Goal: Transaction & Acquisition: Purchase product/service

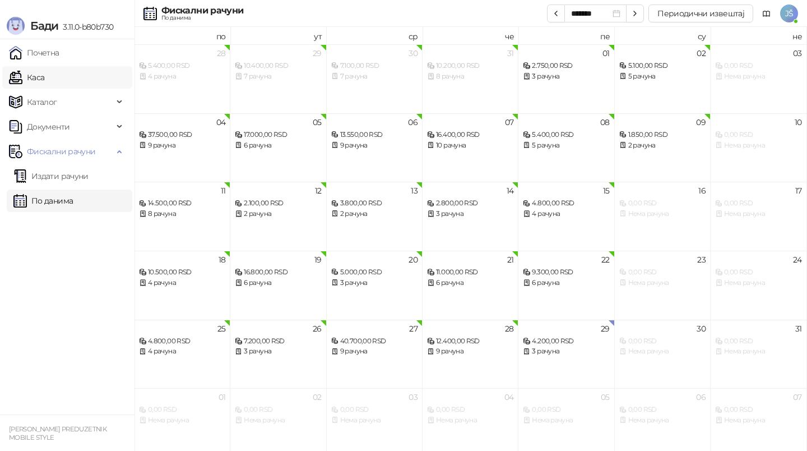
click at [44, 77] on link "Каса" at bounding box center [26, 77] width 35 height 22
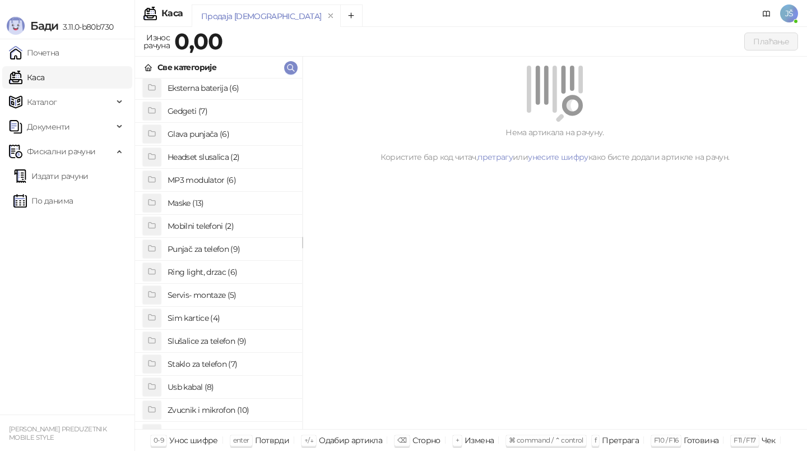
scroll to position [72, 0]
click at [207, 384] on h4 "Usb kabal (8)" at bounding box center [231, 385] width 126 height 18
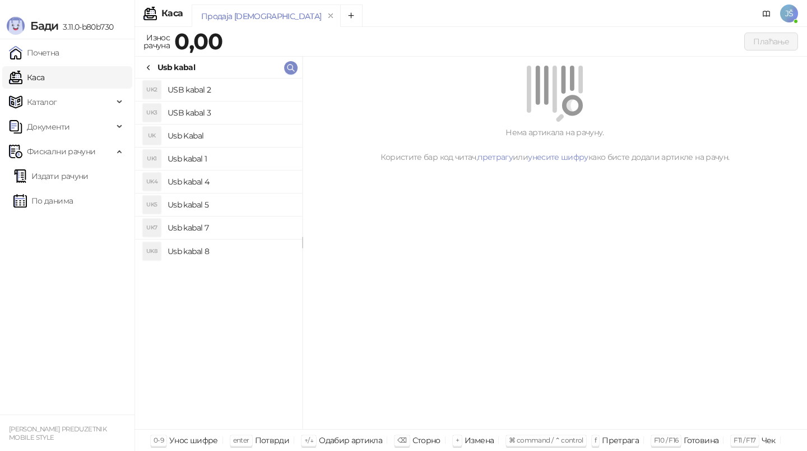
click at [230, 180] on h4 "Usb kabal 4" at bounding box center [231, 182] width 126 height 18
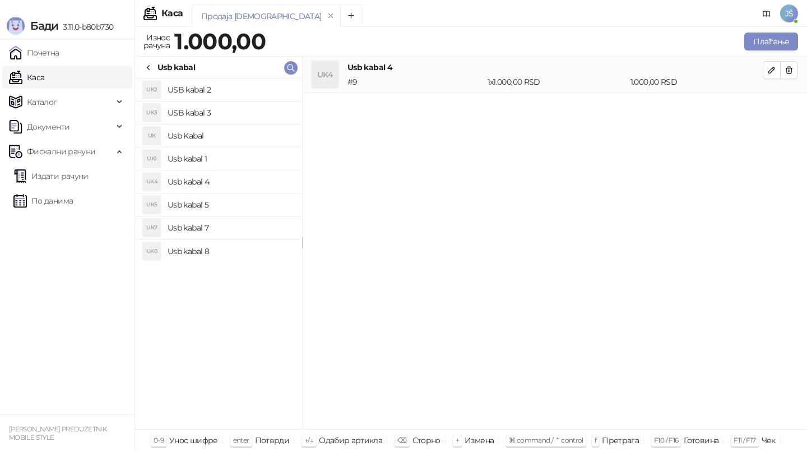
click at [229, 198] on h4 "Usb kabal 5" at bounding box center [231, 205] width 126 height 18
click at [793, 76] on button "button" at bounding box center [789, 70] width 18 height 18
click at [149, 67] on icon at bounding box center [148, 67] width 9 height 9
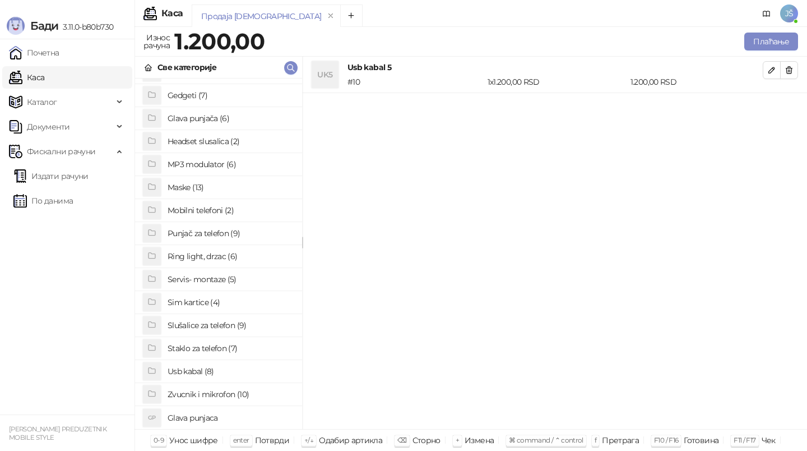
scroll to position [84, 0]
click at [211, 421] on h4 "Glava punjaca" at bounding box center [231, 420] width 126 height 18
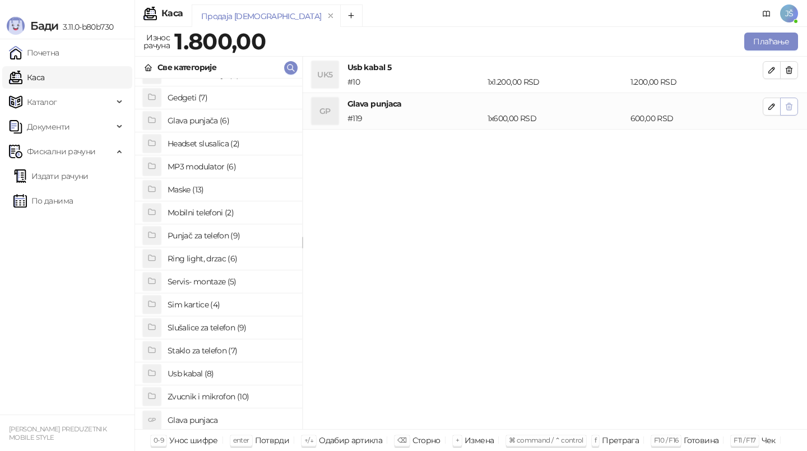
click at [790, 105] on icon "button" at bounding box center [789, 106] width 9 height 9
click at [225, 420] on h4 "Glava punjaca" at bounding box center [231, 420] width 126 height 18
click at [797, 112] on button "button" at bounding box center [789, 107] width 18 height 18
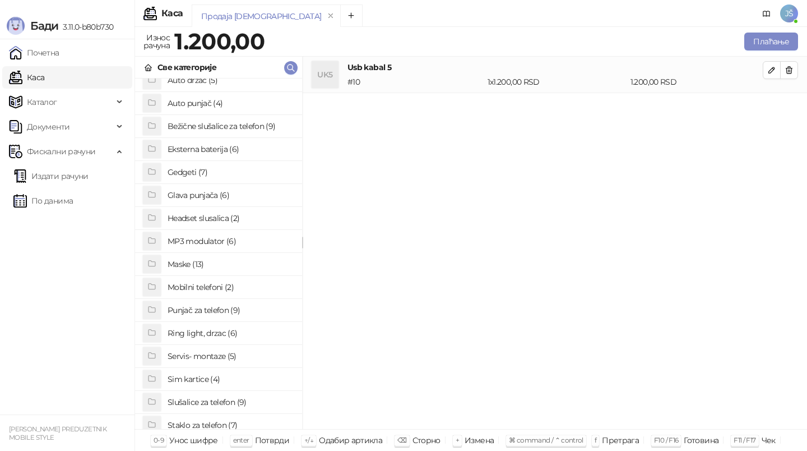
scroll to position [0, 0]
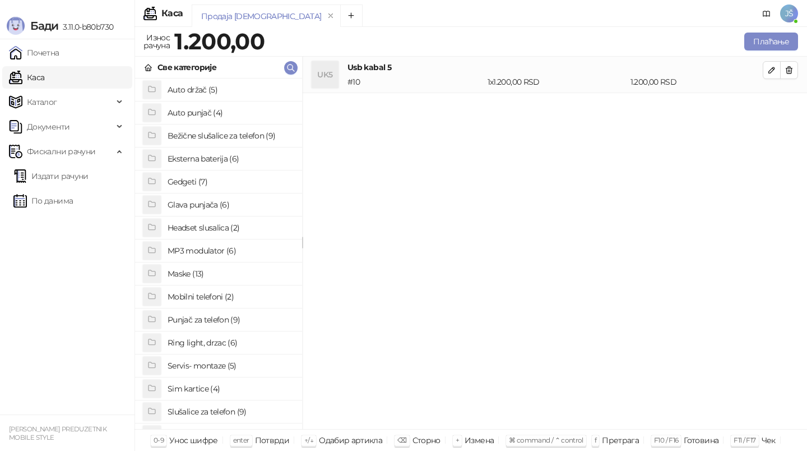
click at [222, 209] on h4 "Glava punjača (6)" at bounding box center [231, 205] width 126 height 18
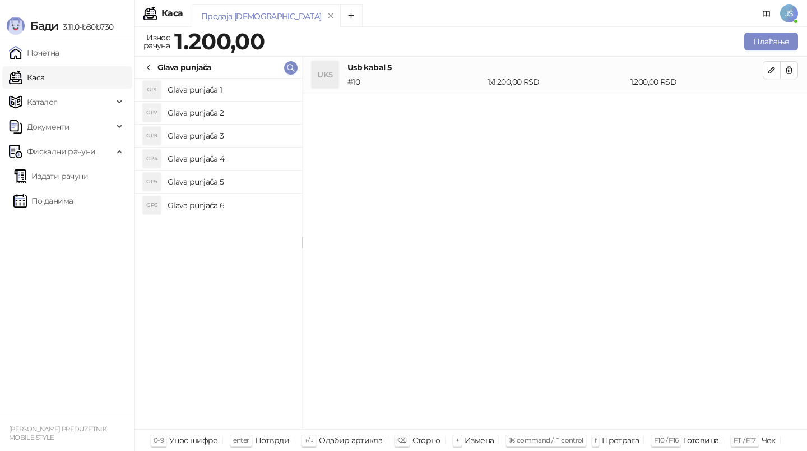
click at [238, 152] on h4 "Glava punjača 4" at bounding box center [231, 159] width 126 height 18
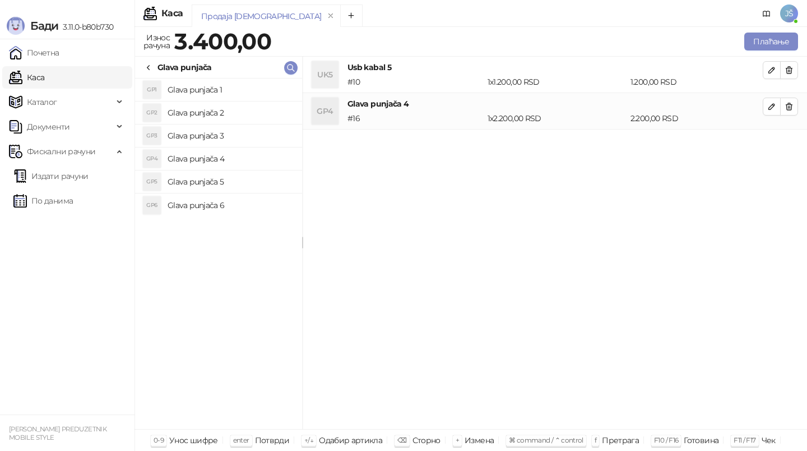
click at [244, 185] on h4 "Glava punjača 5" at bounding box center [231, 182] width 126 height 18
click at [245, 129] on h4 "Glava punjača 3" at bounding box center [231, 136] width 126 height 18
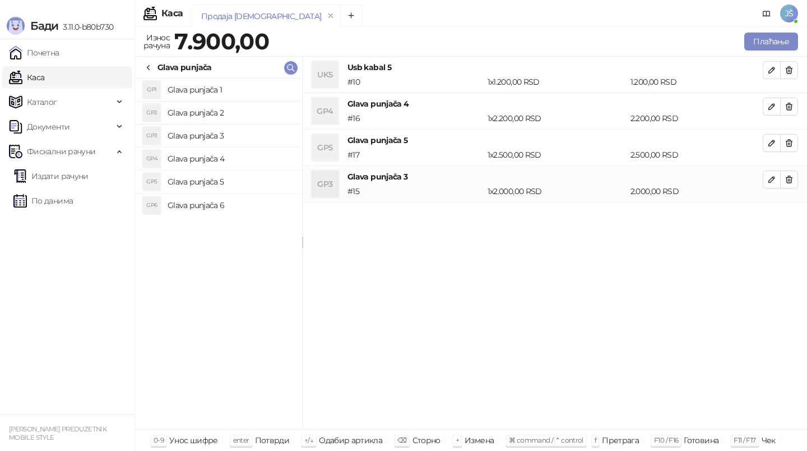
click at [247, 121] on h4 "Glava punjača 2" at bounding box center [231, 113] width 126 height 18
click at [791, 139] on icon "button" at bounding box center [789, 142] width 9 height 9
click at [791, 175] on icon "button" at bounding box center [789, 179] width 9 height 9
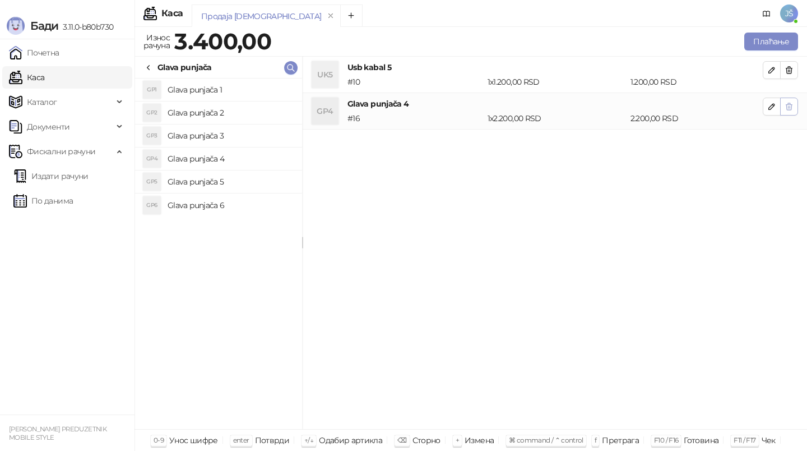
click at [788, 111] on span "button" at bounding box center [789, 106] width 9 height 11
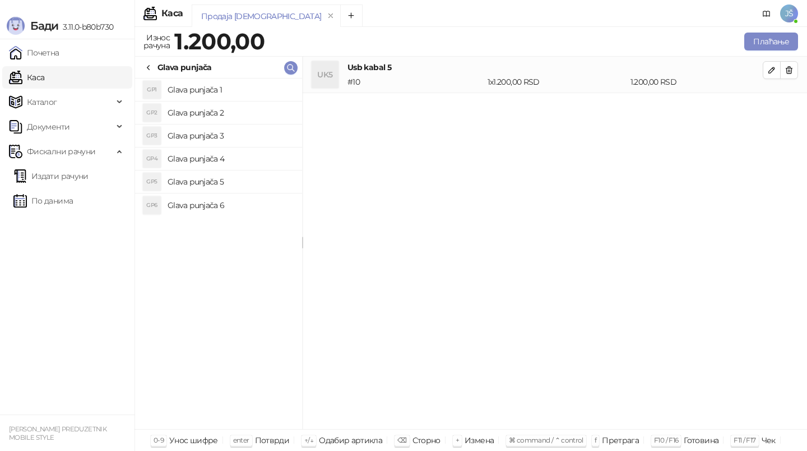
click at [235, 133] on h4 "Glava punjača 3" at bounding box center [231, 136] width 126 height 18
click at [244, 114] on h4 "Glava punjača 2" at bounding box center [231, 113] width 126 height 18
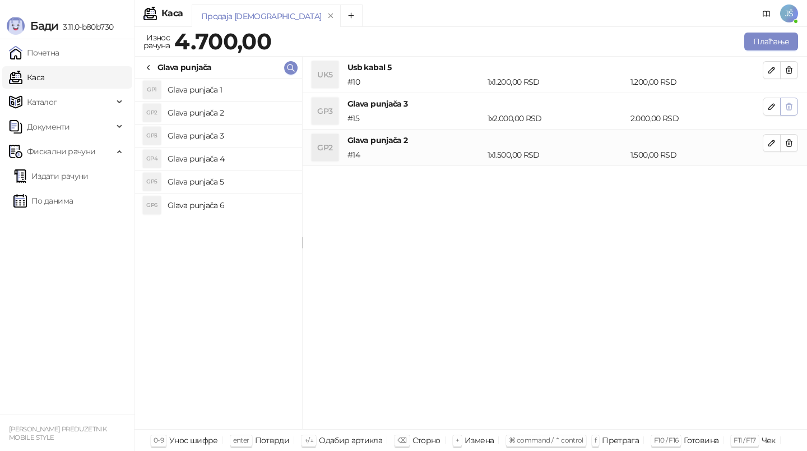
click at [795, 109] on button "button" at bounding box center [789, 107] width 18 height 18
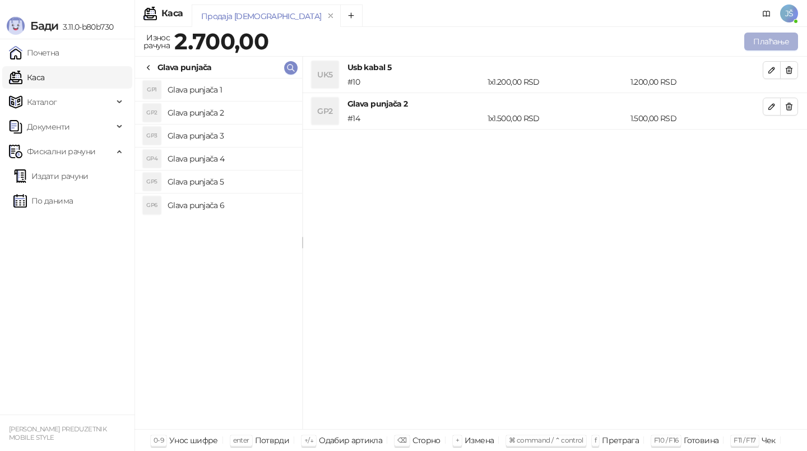
click at [782, 45] on button "Плаћање" at bounding box center [772, 42] width 54 height 18
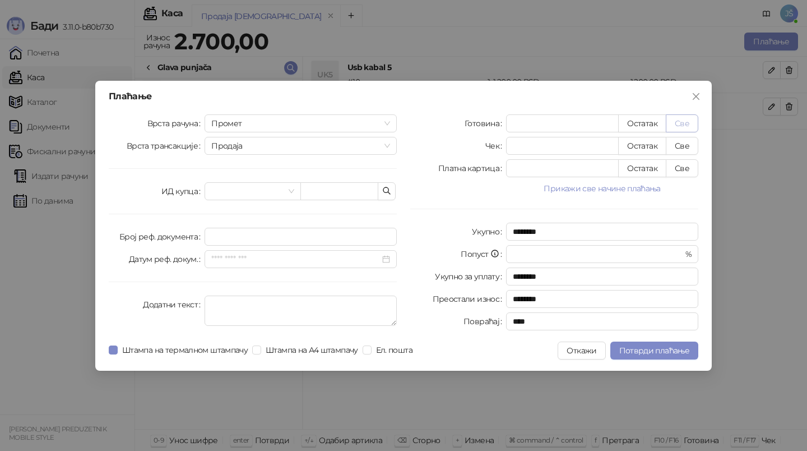
click at [682, 123] on button "Све" at bounding box center [682, 123] width 33 height 18
type input "****"
click at [681, 168] on button "Све" at bounding box center [682, 168] width 33 height 18
type input "*"
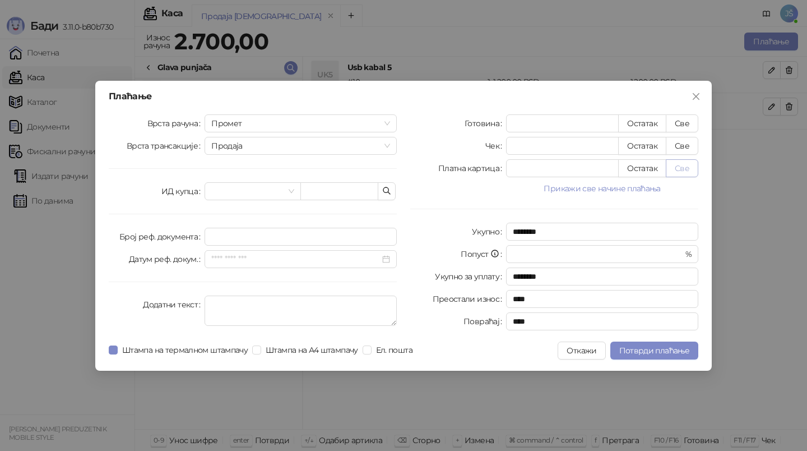
type input "****"
click at [659, 346] on span "Потврди плаћање" at bounding box center [655, 350] width 70 height 10
